Goal: Task Accomplishment & Management: Complete application form

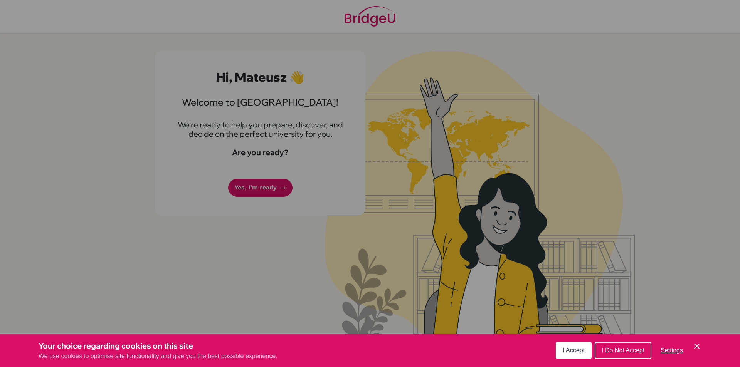
click at [576, 346] on button "I Accept" at bounding box center [574, 350] width 36 height 17
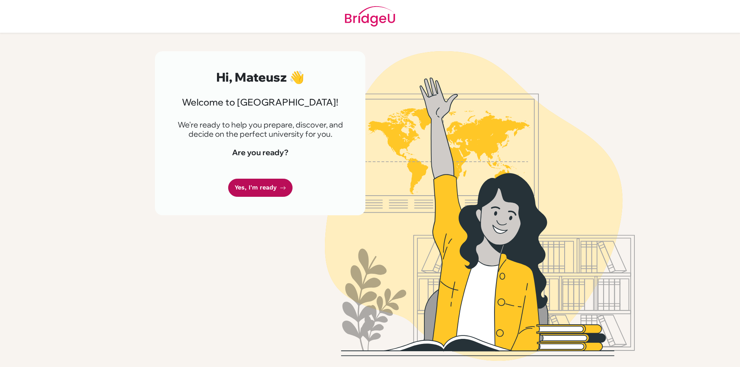
click at [269, 187] on link "Yes, I'm ready" at bounding box center [260, 188] width 64 height 18
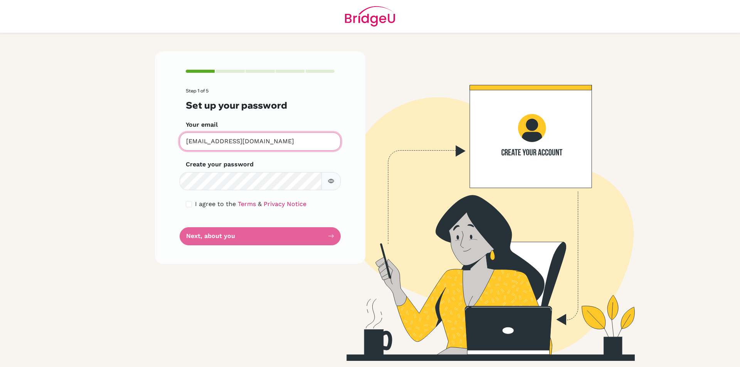
drag, startPoint x: 317, startPoint y: 143, endPoint x: 156, endPoint y: 142, distance: 161.2
click at [156, 142] on div "Step 1 of 5 Set up your password Your email [EMAIL_ADDRESS][DOMAIN_NAME] Invali…" at bounding box center [260, 157] width 210 height 212
type input "mati.chwesiuk@gmail.com"
click at [332, 184] on icon "button" at bounding box center [331, 181] width 6 height 6
click at [331, 183] on icon "button" at bounding box center [330, 181] width 5 height 5
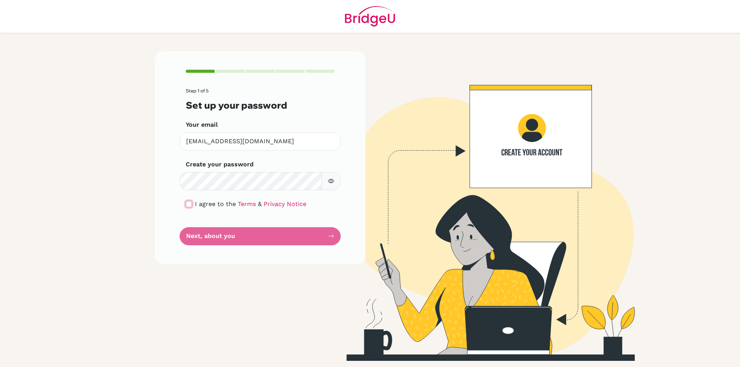
click at [190, 202] on input "checkbox" at bounding box center [189, 204] width 6 height 6
checkbox input "true"
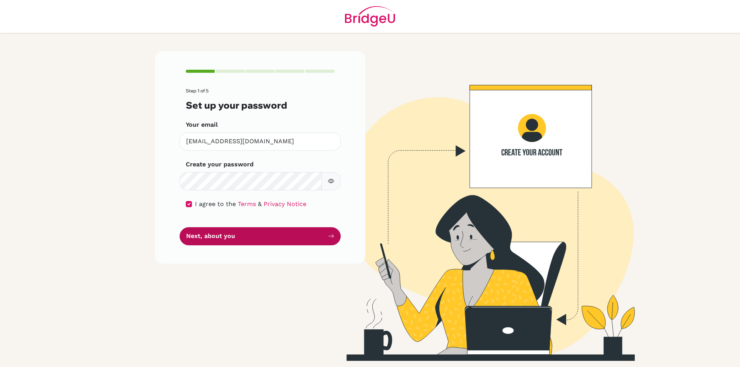
click at [233, 237] on button "Next, about you" at bounding box center [260, 236] width 161 height 18
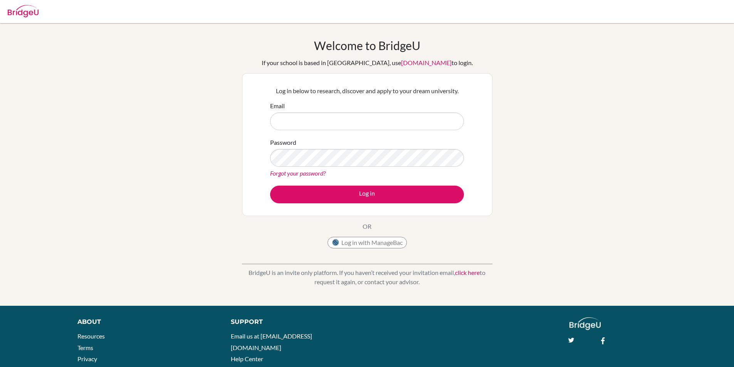
click at [349, 119] on input "Email" at bounding box center [367, 122] width 194 height 18
type input "mati.chwesiuk@gmail.com"
click at [270, 186] on button "Log in" at bounding box center [367, 195] width 194 height 18
click at [356, 119] on input "[EMAIL_ADDRESS][DOMAIN_NAME]" at bounding box center [367, 122] width 194 height 18
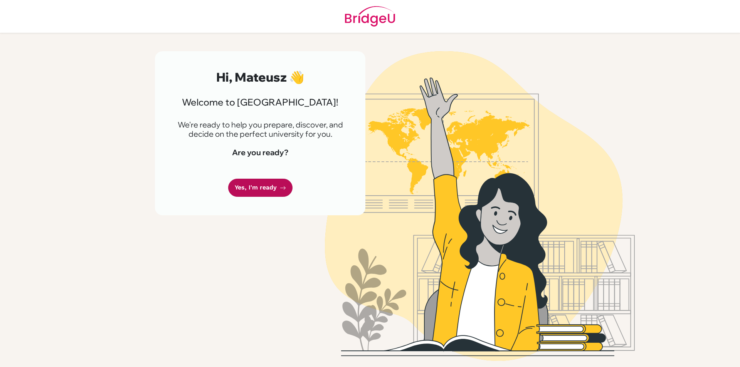
click at [270, 187] on link "Yes, I'm ready" at bounding box center [260, 188] width 64 height 18
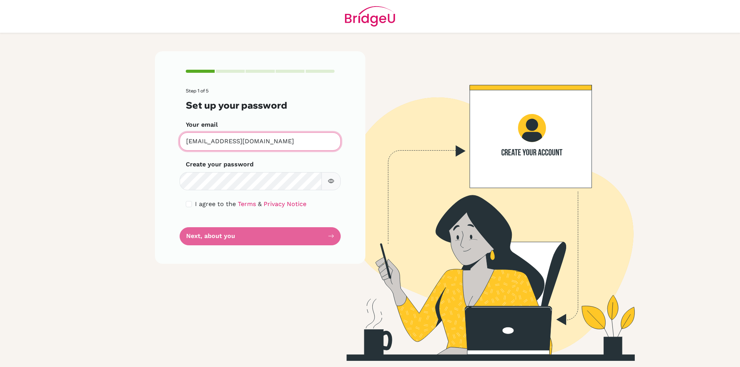
click at [299, 145] on input "[EMAIL_ADDRESS][DOMAIN_NAME]" at bounding box center [260, 142] width 161 height 18
click at [320, 141] on input "[EMAIL_ADDRESS][DOMAIN_NAME]" at bounding box center [260, 142] width 161 height 18
drag, startPoint x: 320, startPoint y: 142, endPoint x: 106, endPoint y: 140, distance: 213.6
click at [106, 140] on main "Step 1 of 5 Set up your password Your email [EMAIL_ADDRESS][DOMAIN_NAME] Invali…" at bounding box center [370, 183] width 740 height 367
click at [260, 140] on input "[EMAIL_ADDRESS][DOMAIN_NAME]" at bounding box center [260, 142] width 161 height 18
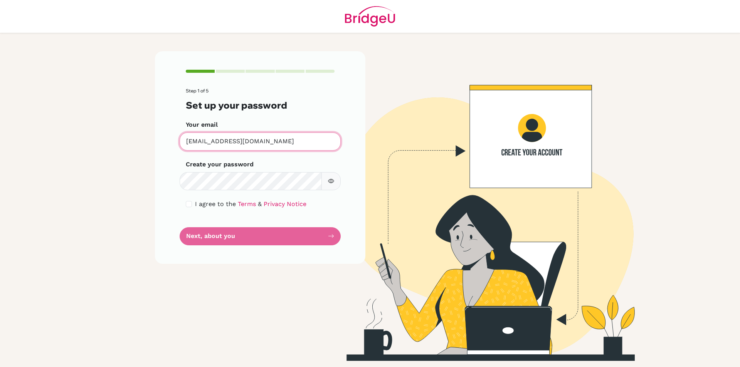
click at [260, 140] on input "[EMAIL_ADDRESS][DOMAIN_NAME]" at bounding box center [260, 142] width 161 height 18
click at [271, 143] on input "[EMAIL_ADDRESS][DOMAIN_NAME]" at bounding box center [260, 142] width 161 height 18
